Goal: Navigation & Orientation: Find specific page/section

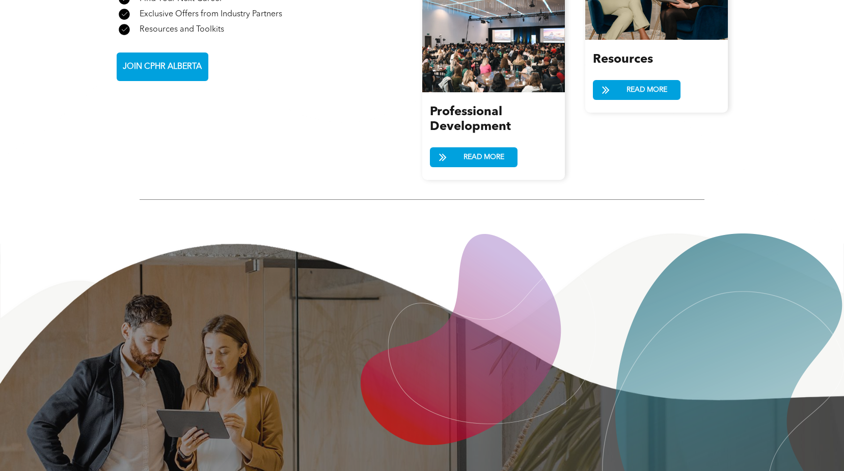
scroll to position [1366, 0]
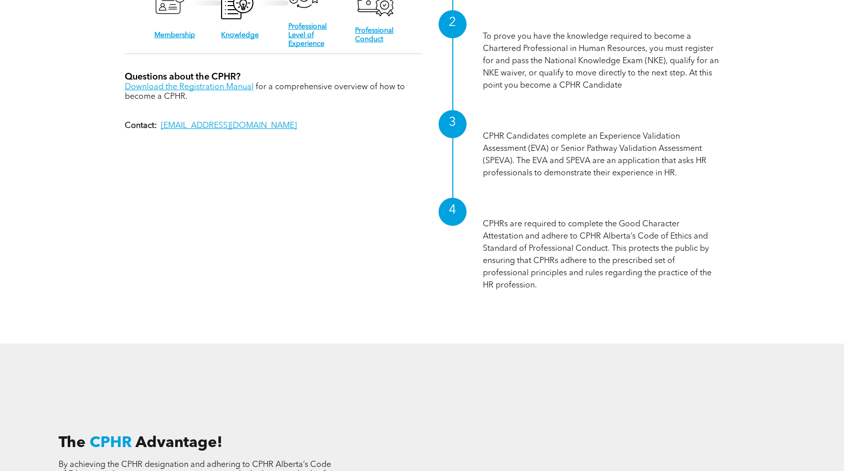
scroll to position [1172, 0]
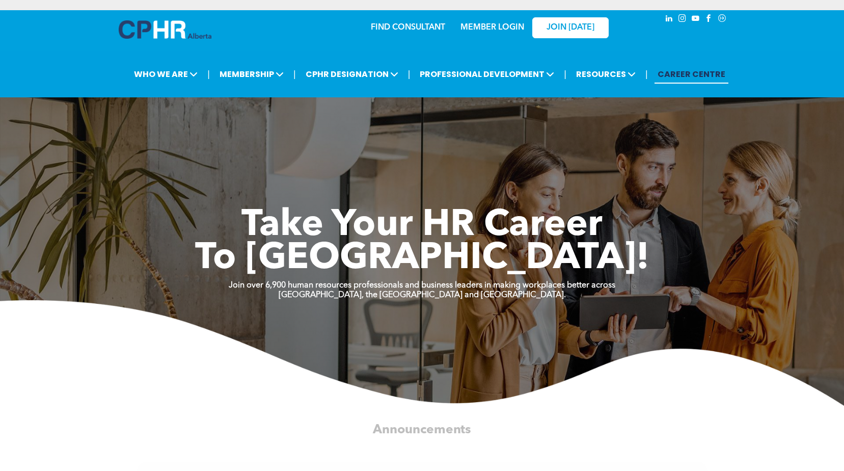
click at [486, 30] on link "MEMBER LOGIN" at bounding box center [493, 27] width 64 height 8
